Goal: Task Accomplishment & Management: Complete application form

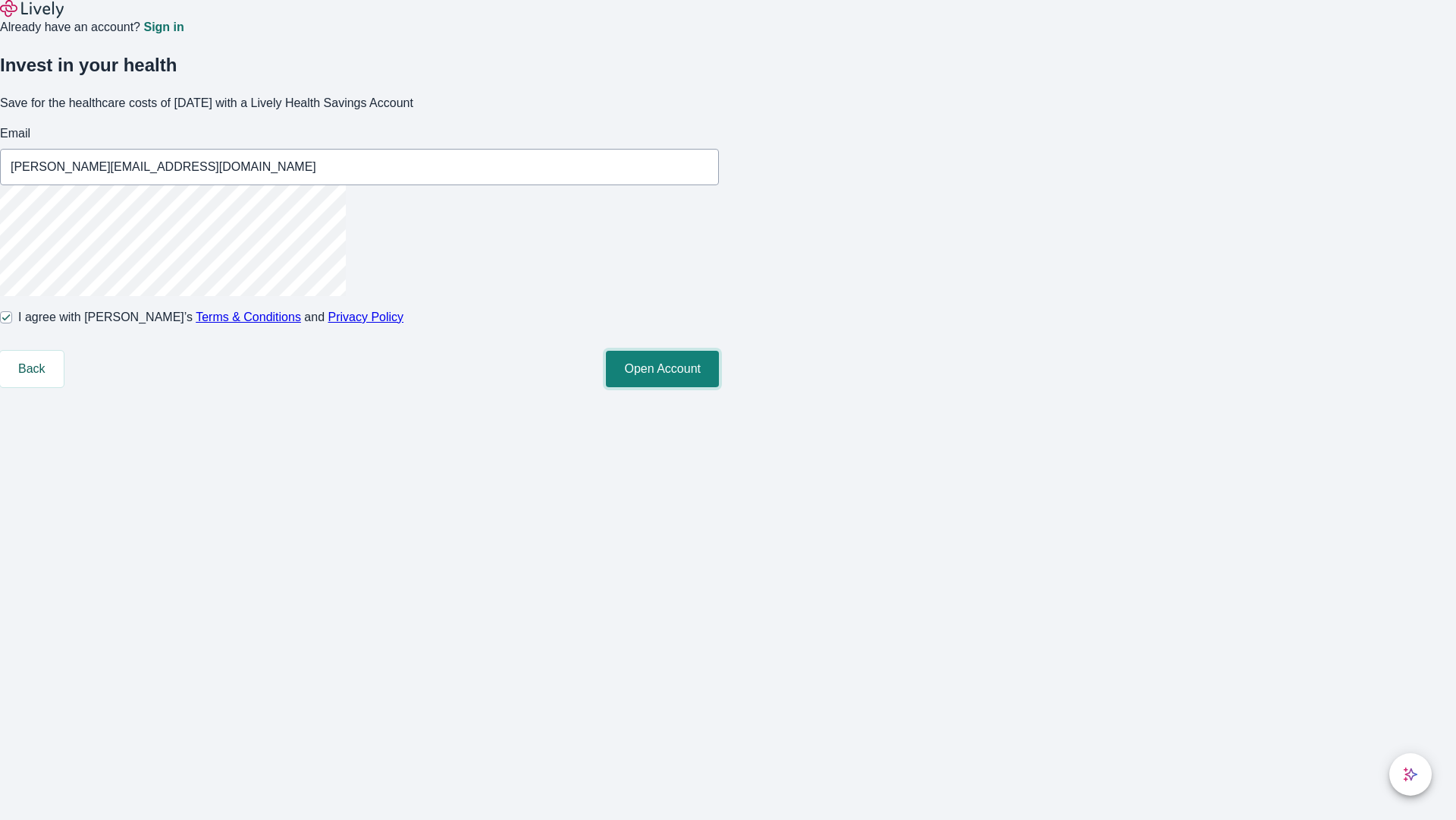
click at [719, 387] on button "Open Account" at bounding box center [662, 368] width 113 height 36
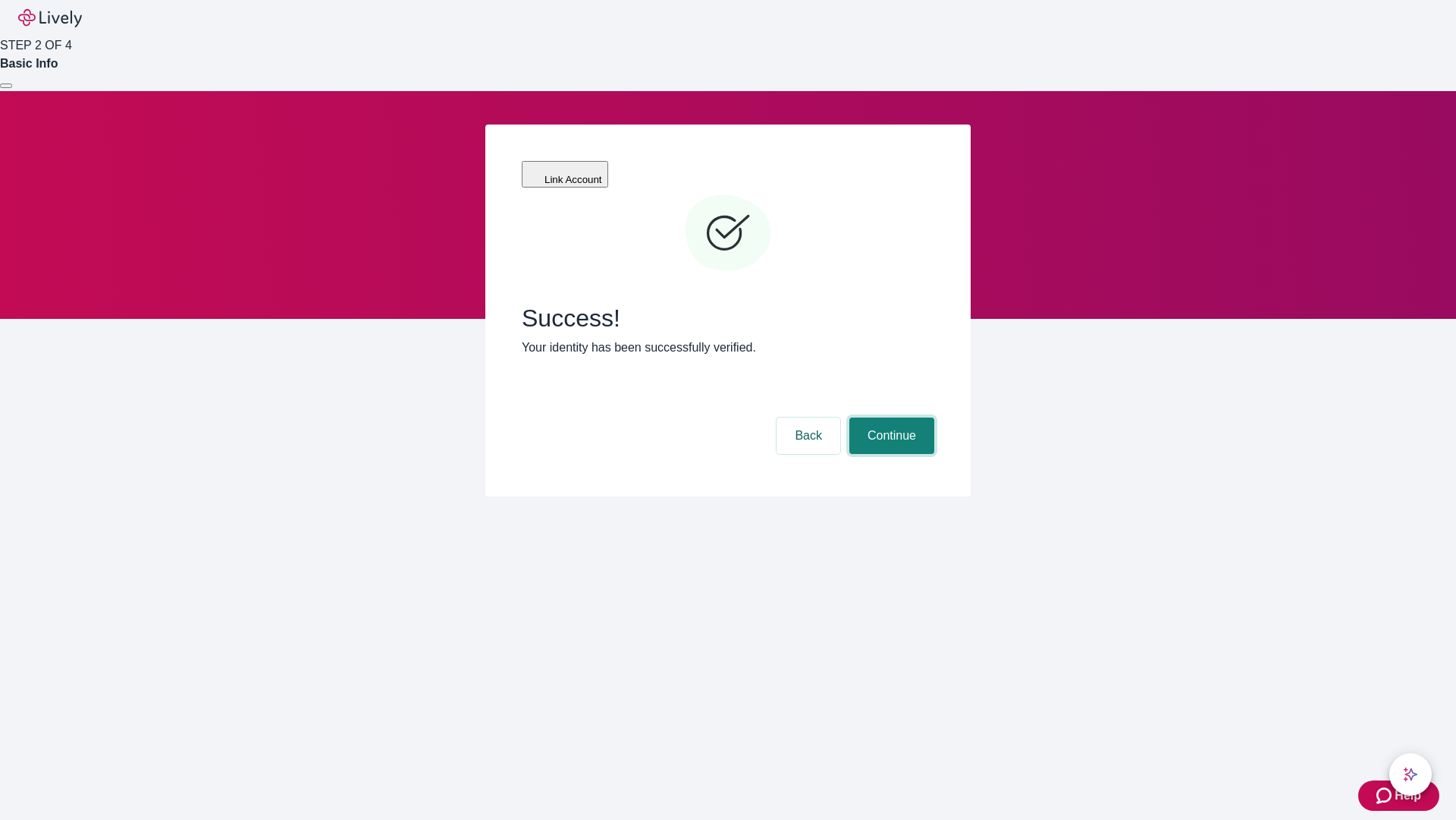
click at [890, 417] on button "Continue" at bounding box center [892, 435] width 85 height 36
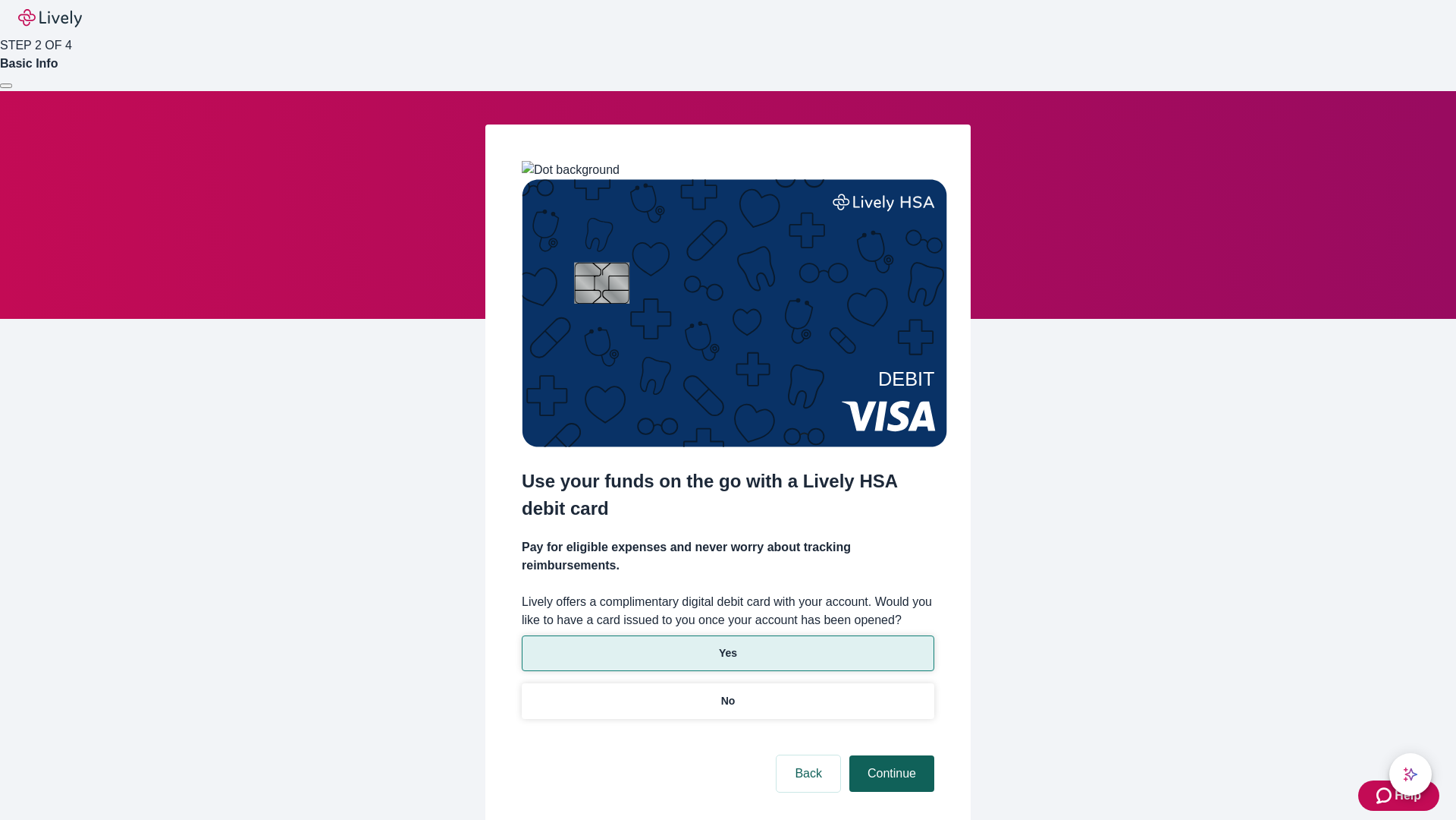
click at [727, 645] on p "Yes" at bounding box center [727, 653] width 18 height 16
click at [890, 755] on button "Continue" at bounding box center [892, 773] width 85 height 36
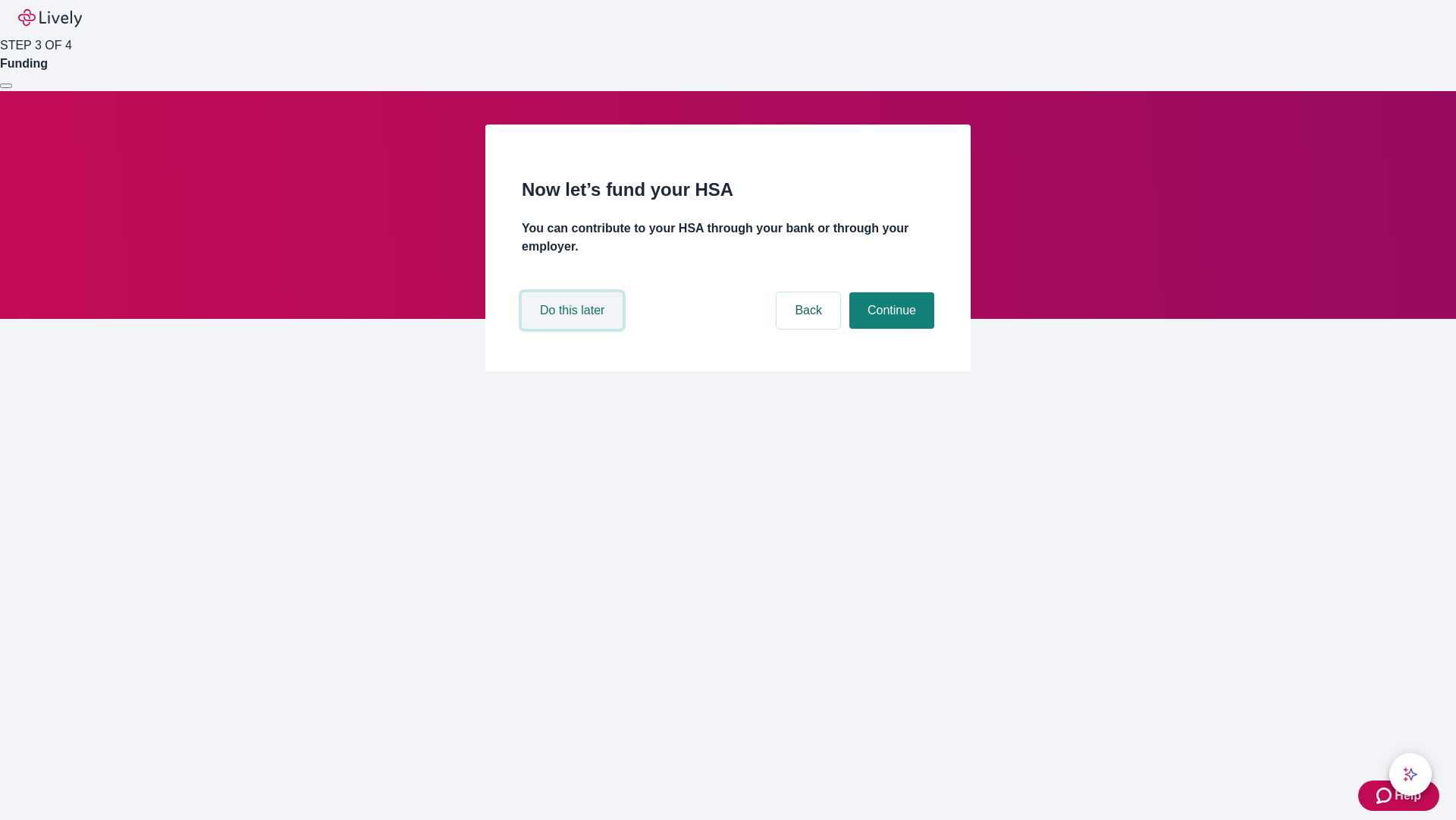
click at [574, 329] on button "Do this later" at bounding box center [572, 310] width 101 height 36
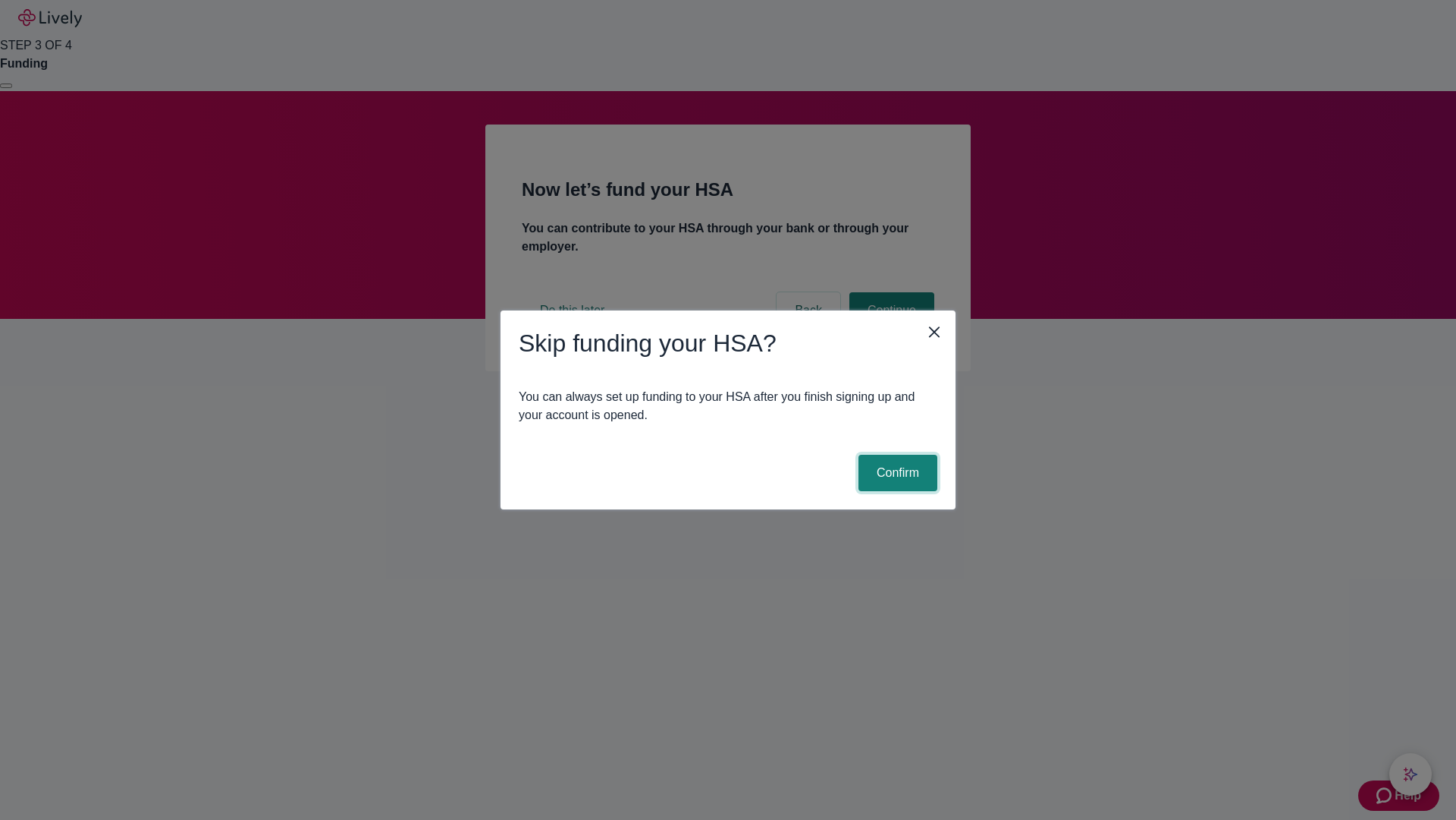
click at [896, 473] on button "Confirm" at bounding box center [897, 472] width 79 height 36
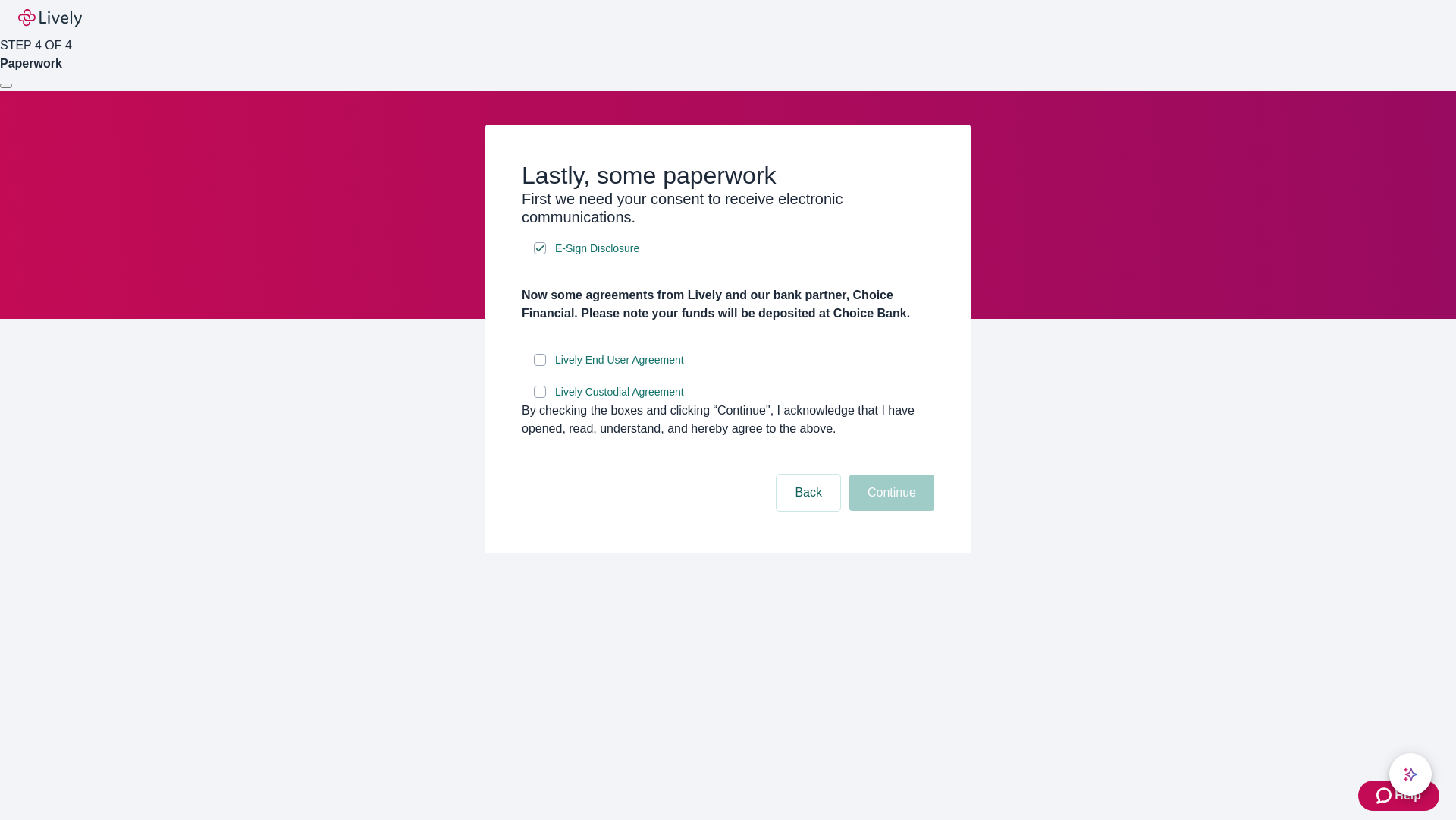
click at [540, 365] on input "Lively End User Agreement" at bounding box center [540, 360] width 12 height 12
checkbox input "true"
click at [540, 398] on input "Lively Custodial Agreement" at bounding box center [540, 392] width 12 height 12
checkbox input "true"
click at [890, 510] on button "Continue" at bounding box center [892, 492] width 85 height 36
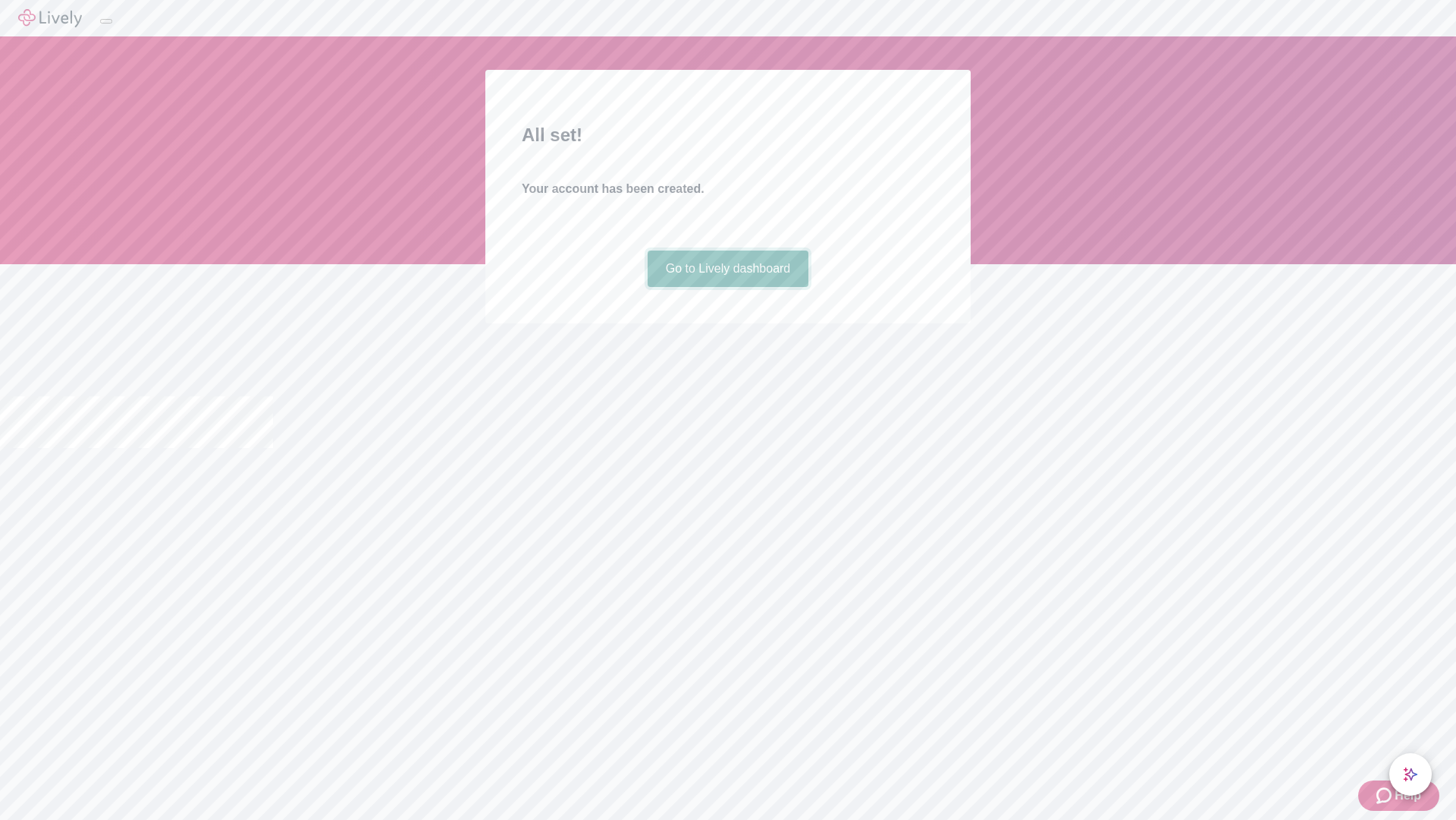
click at [727, 287] on link "Go to Lively dashboard" at bounding box center [728, 268] width 162 height 36
